Goal: Use online tool/utility: Utilize a website feature to perform a specific function

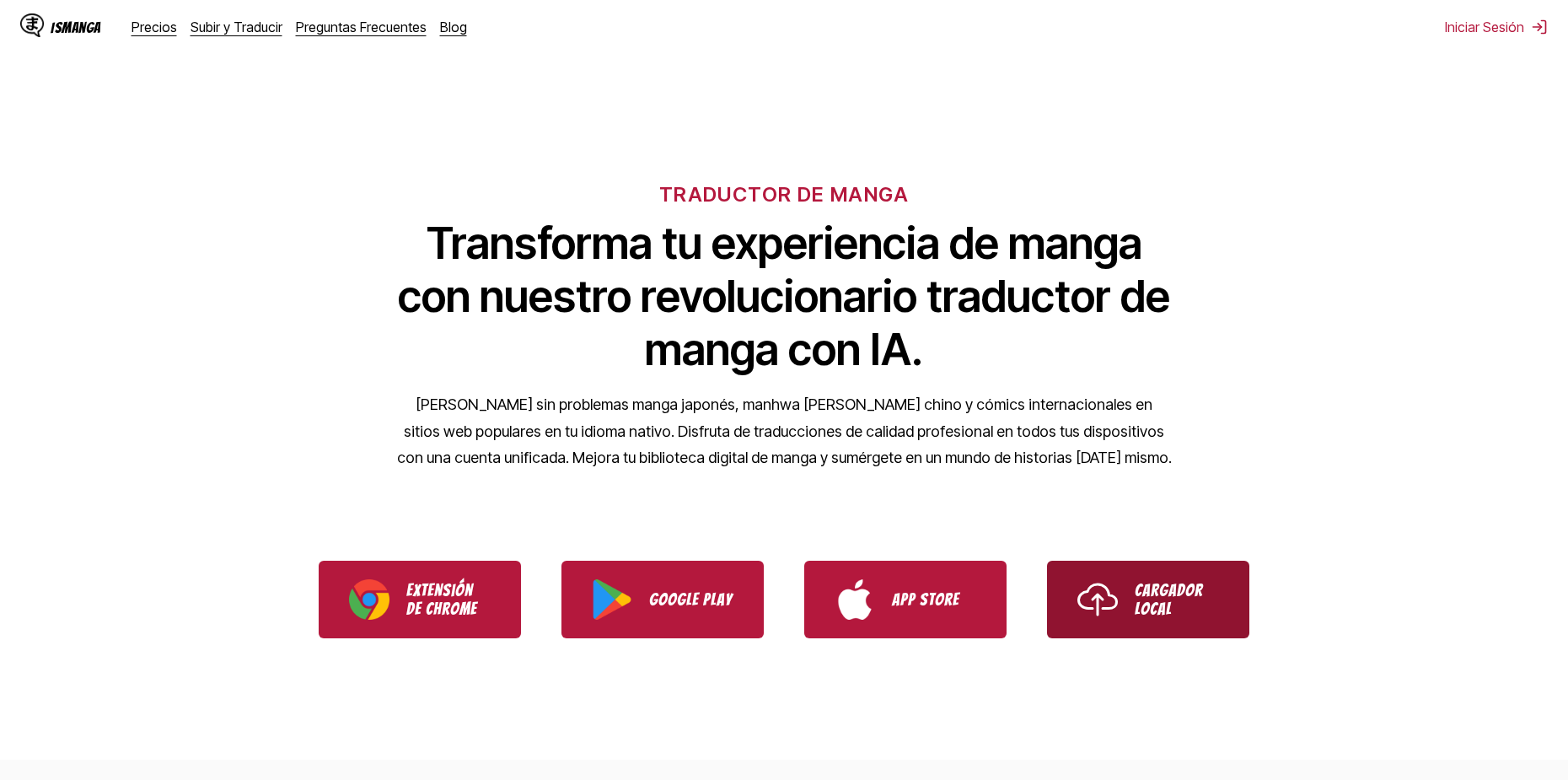
click at [1101, 573] on link "Cargador Local" at bounding box center [1148, 600] width 203 height 78
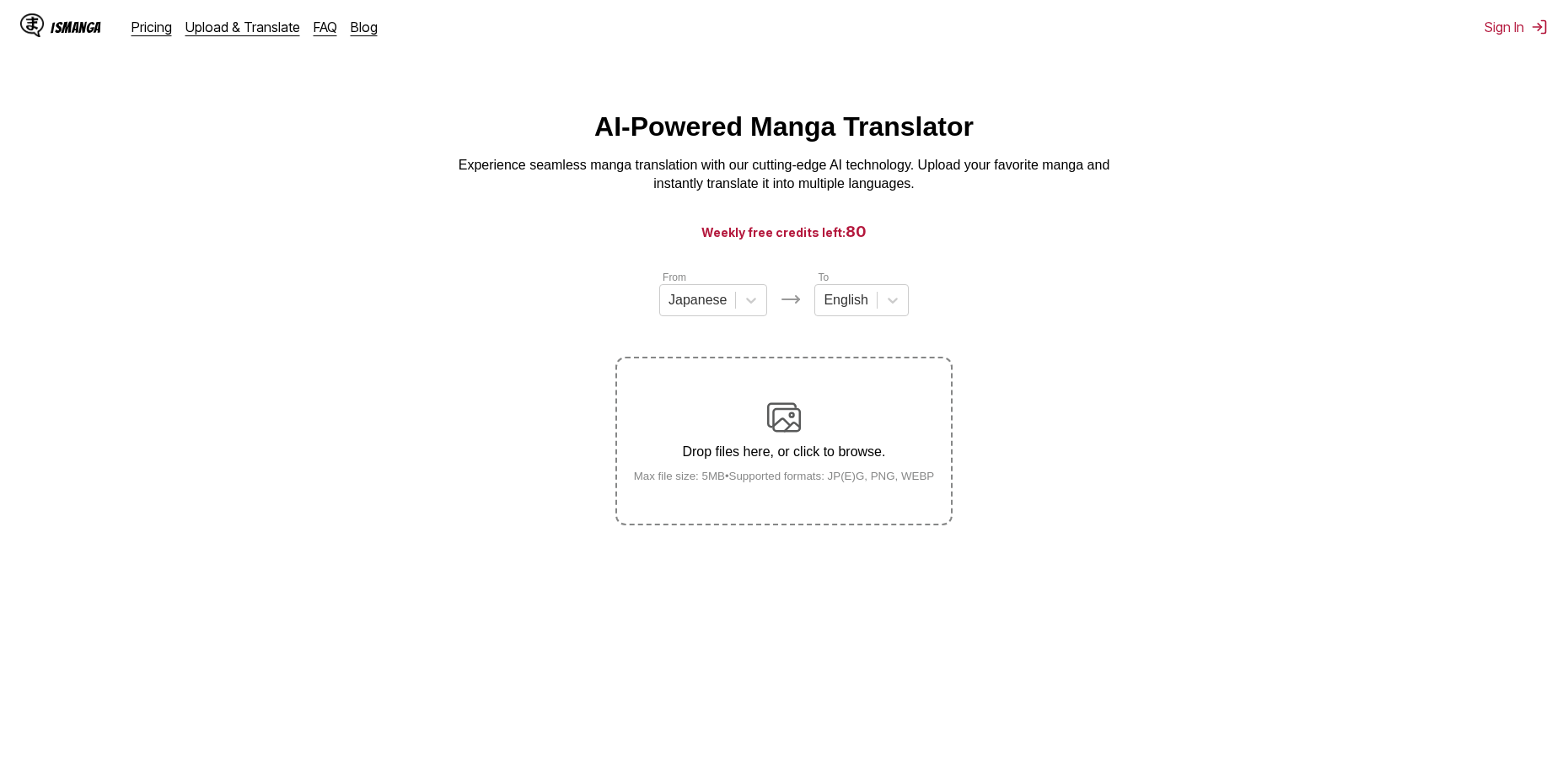
click at [778, 410] on img at bounding box center [783, 417] width 34 height 34
click at [0, 0] on input "Drop files here, or click to browse. Max file size: 5MB • Supported formats: JP…" at bounding box center [0, 0] width 0 height 0
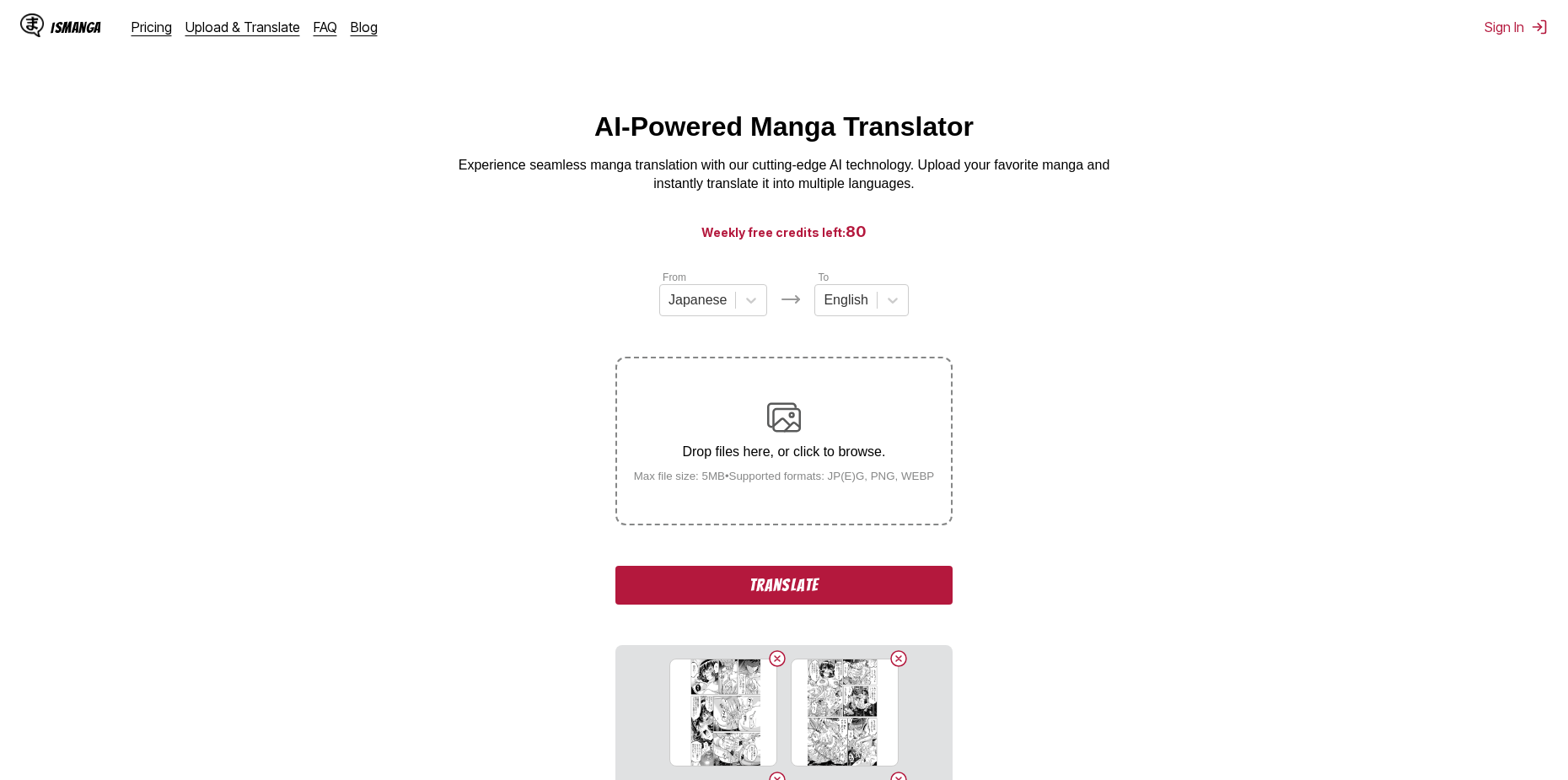
click at [795, 424] on img at bounding box center [783, 417] width 34 height 34
click at [0, 0] on input "Drop files here, or click to browse. Max file size: 5MB • Supported formats: JP…" at bounding box center [0, 0] width 0 height 0
click at [840, 580] on button "Translate" at bounding box center [784, 585] width 337 height 39
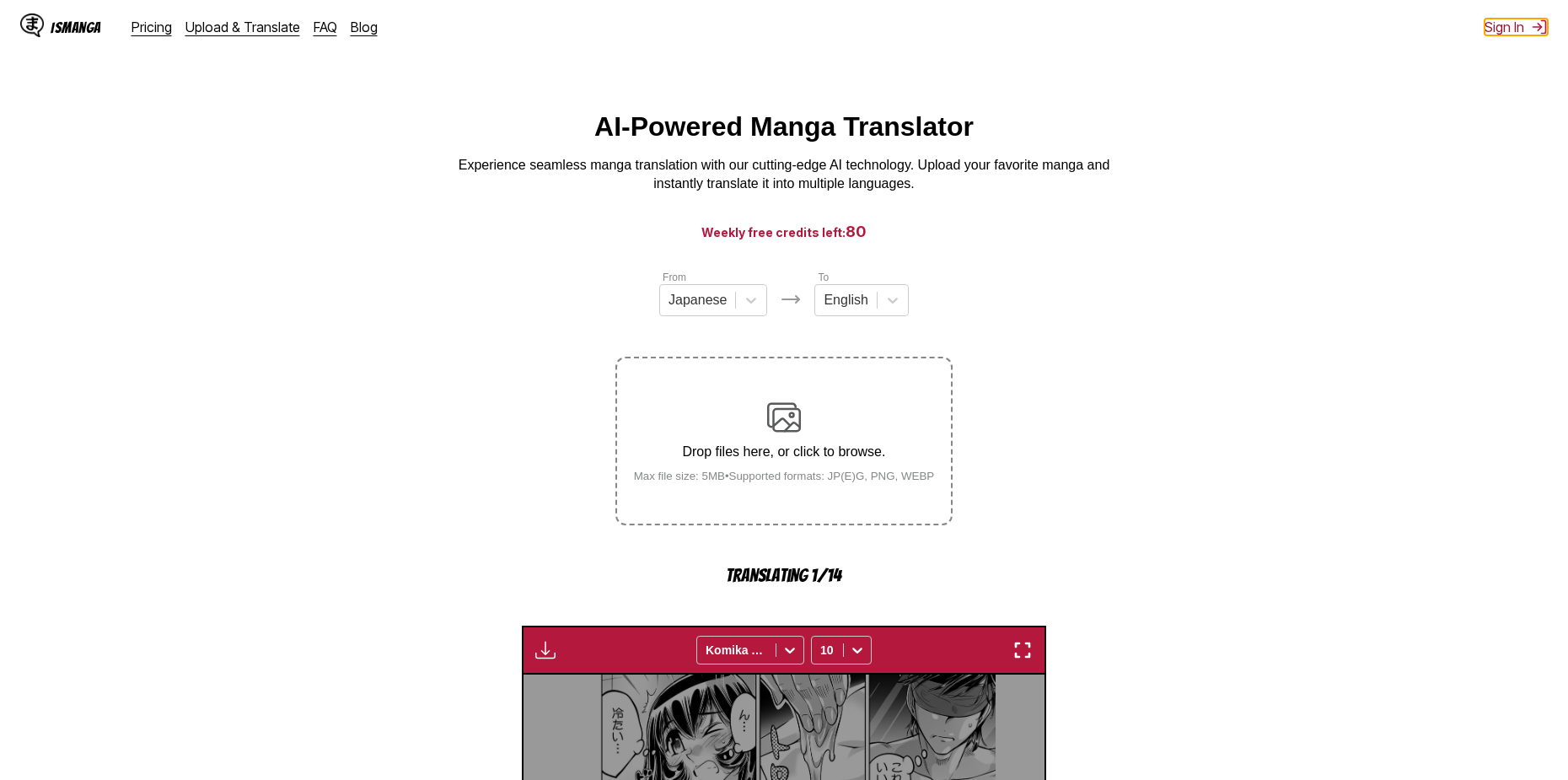
click at [1516, 28] on button "Sign In" at bounding box center [1515, 28] width 63 height 17
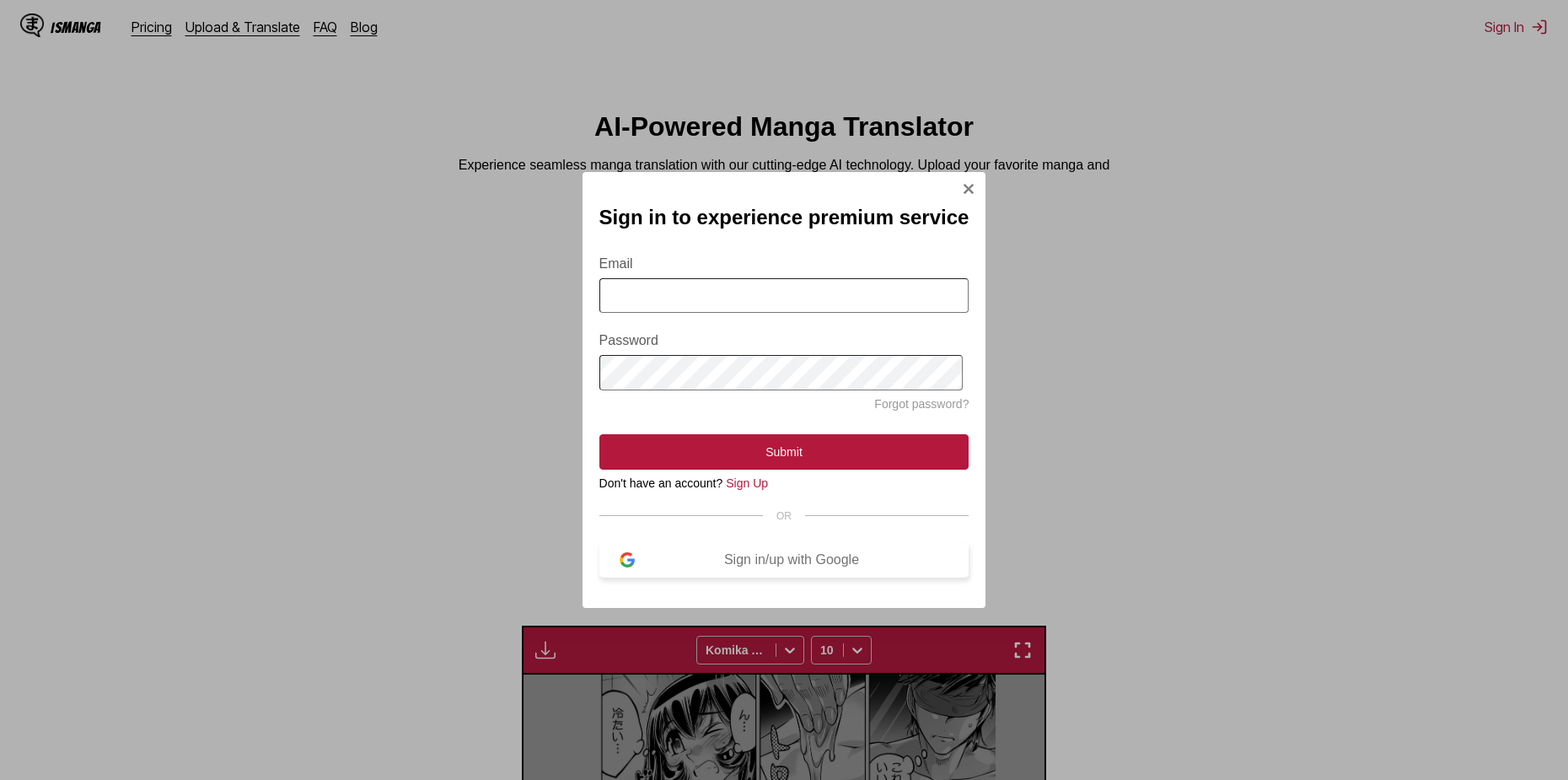
click at [778, 568] on div "Sign in/up with Google" at bounding box center [792, 560] width 315 height 16
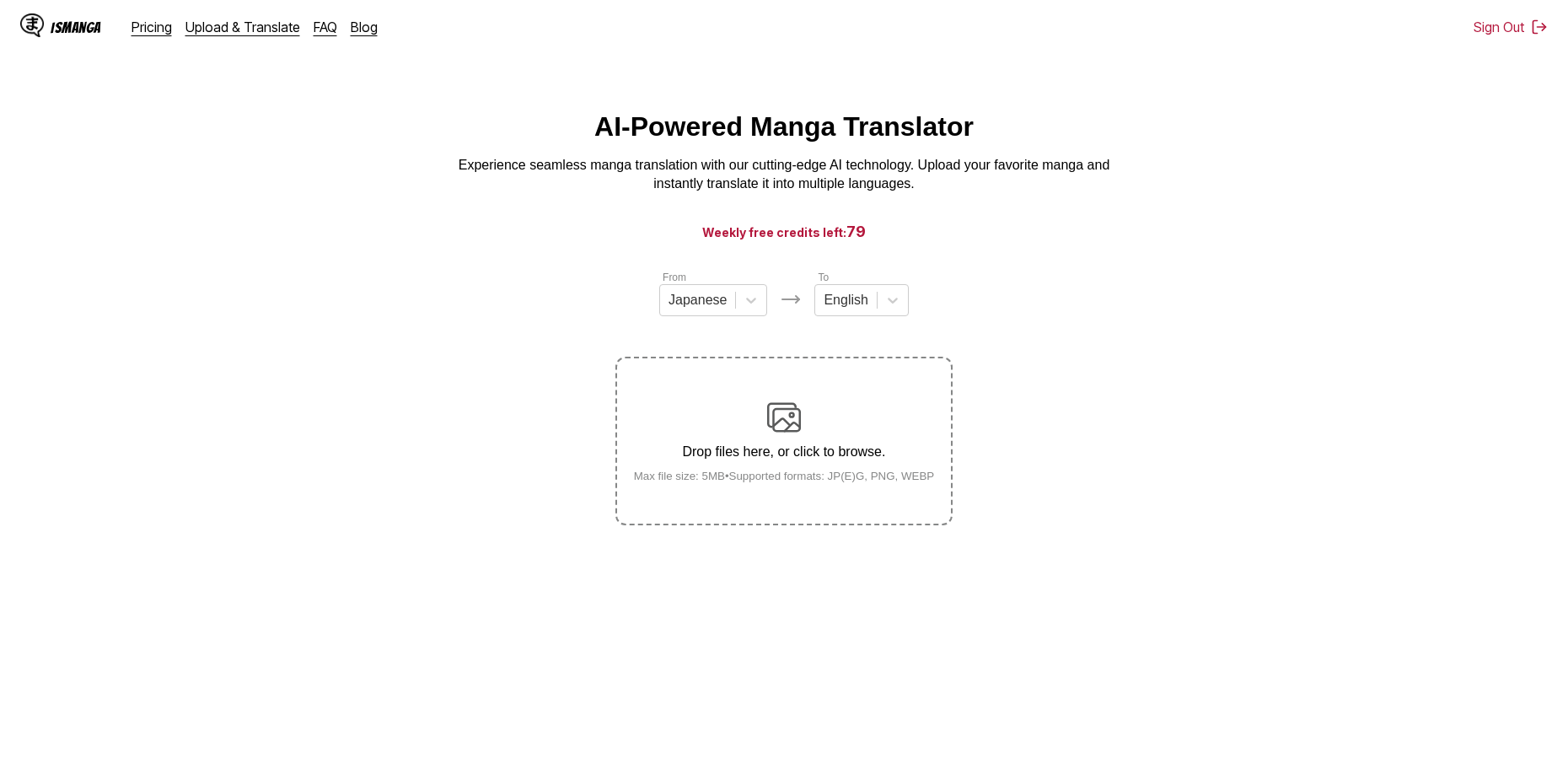
click at [802, 414] on div "Drop files here, or click to browse. Max file size: 5MB • Supported formats: JP…" at bounding box center [784, 441] width 328 height 82
click at [0, 0] on input "Drop files here, or click to browse. Max file size: 5MB • Supported formats: JP…" at bounding box center [0, 0] width 0 height 0
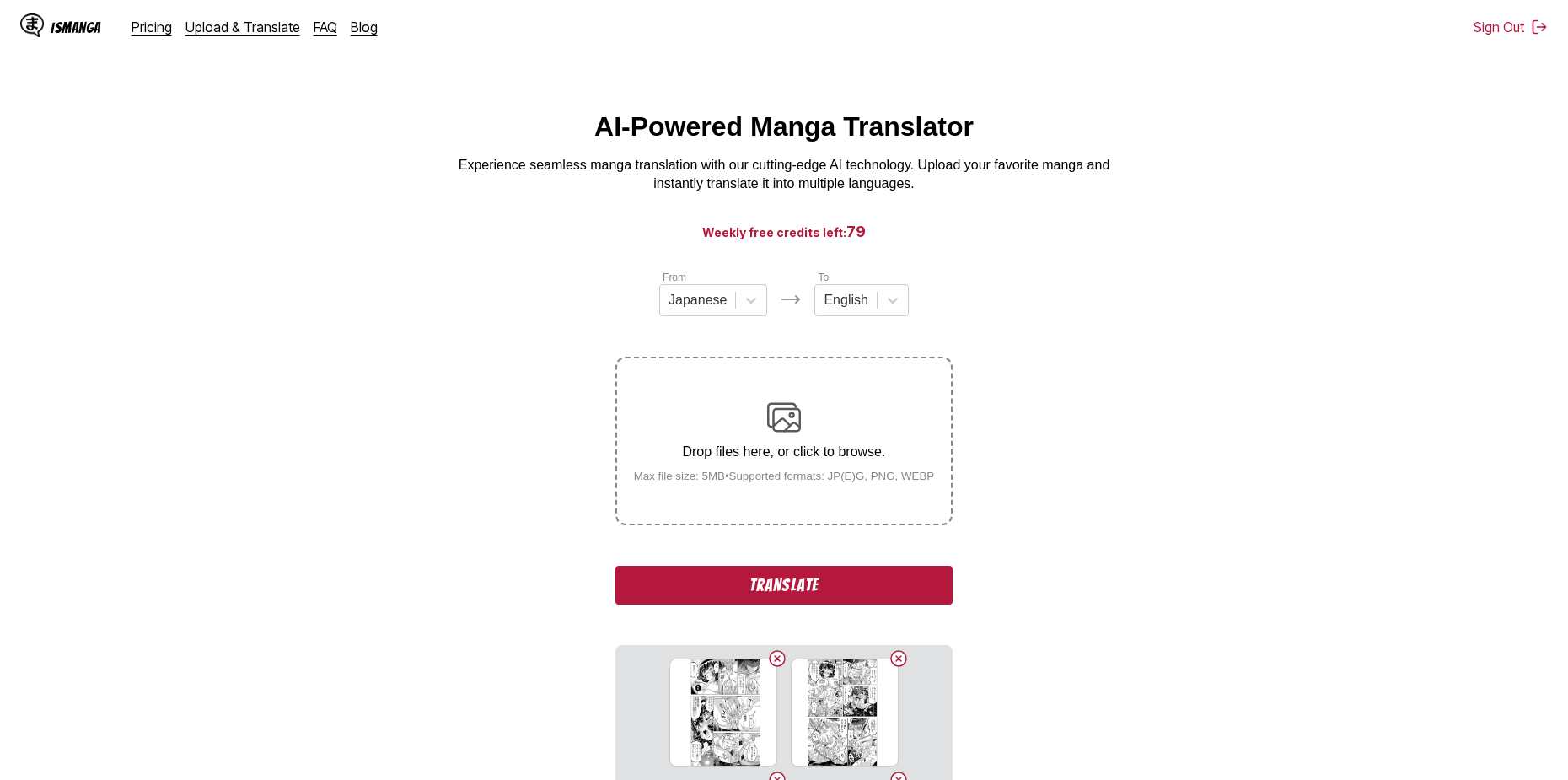
click at [789, 434] on img at bounding box center [783, 417] width 34 height 34
click at [0, 0] on input "Drop files here, or click to browse. Max file size: 5MB • Supported formats: JP…" at bounding box center [0, 0] width 0 height 0
click at [802, 582] on button "Translate" at bounding box center [784, 585] width 337 height 39
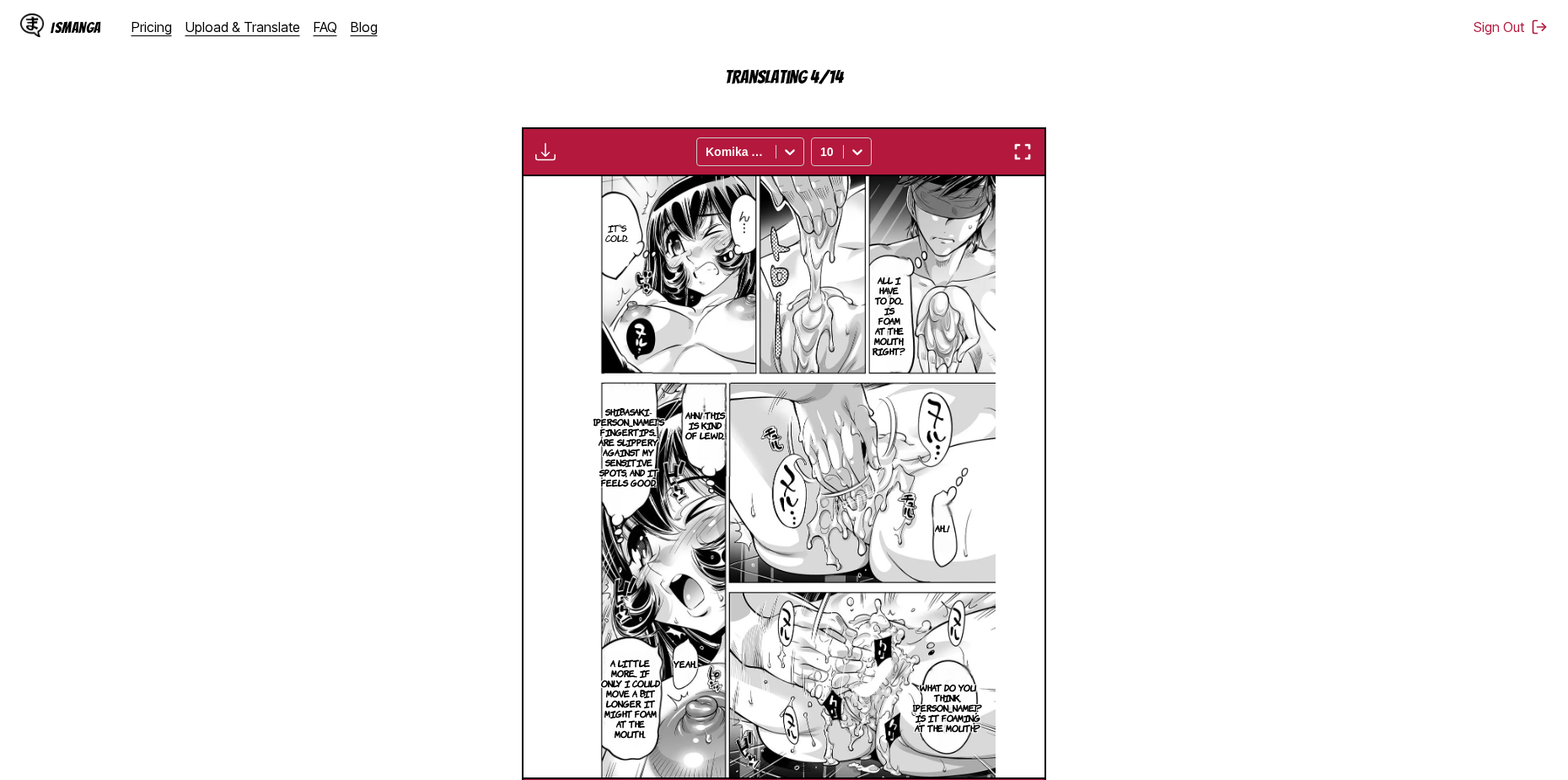
click at [1017, 159] on img "button" at bounding box center [1022, 151] width 20 height 20
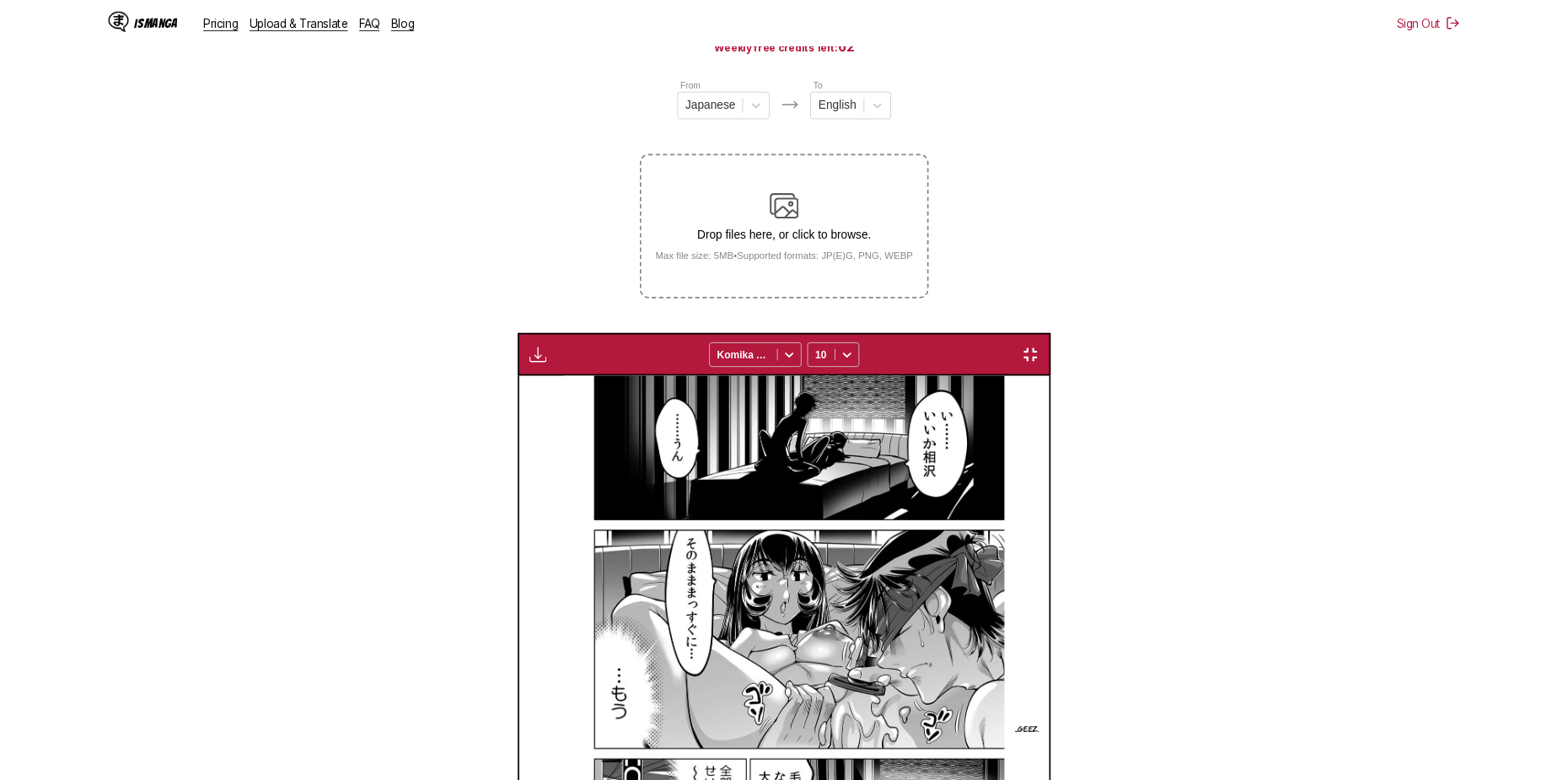
scroll to position [0, 6771]
